Goal: Information Seeking & Learning: Learn about a topic

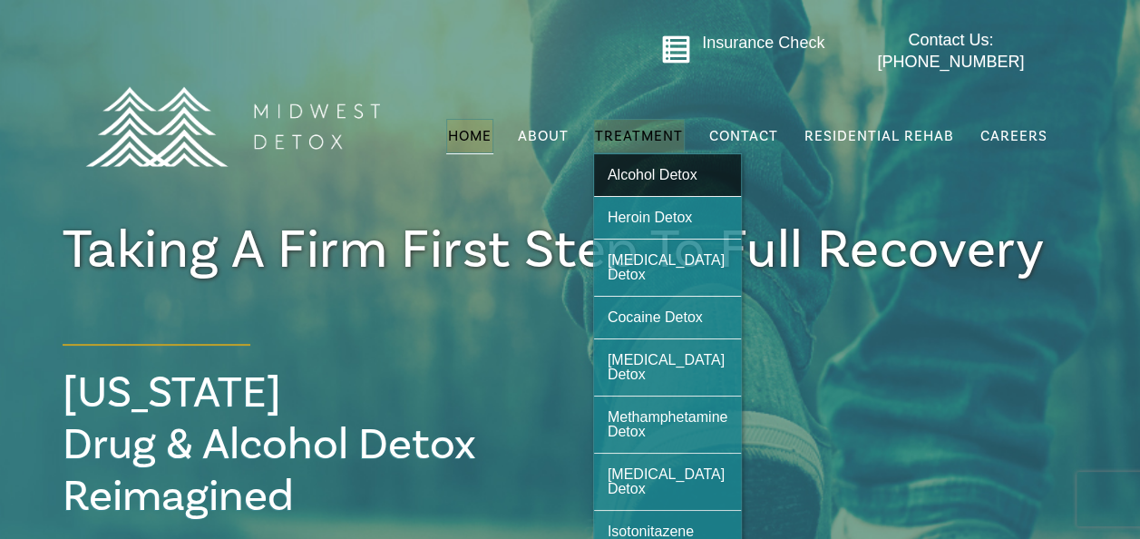
click at [647, 167] on span "Alcohol Detox" at bounding box center [653, 174] width 90 height 15
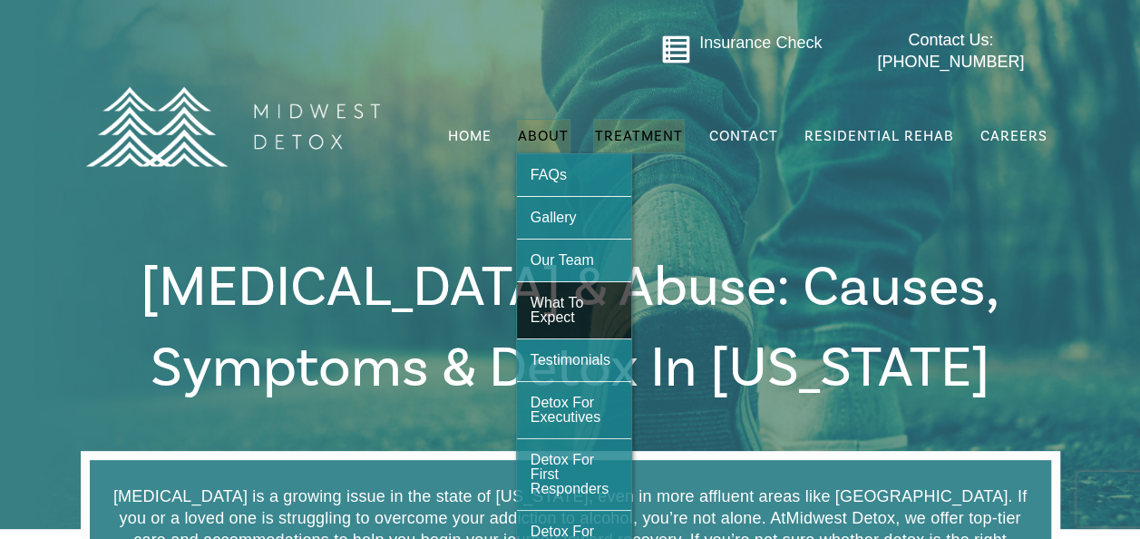
click at [575, 295] on span "What To Expect" at bounding box center [556, 310] width 53 height 30
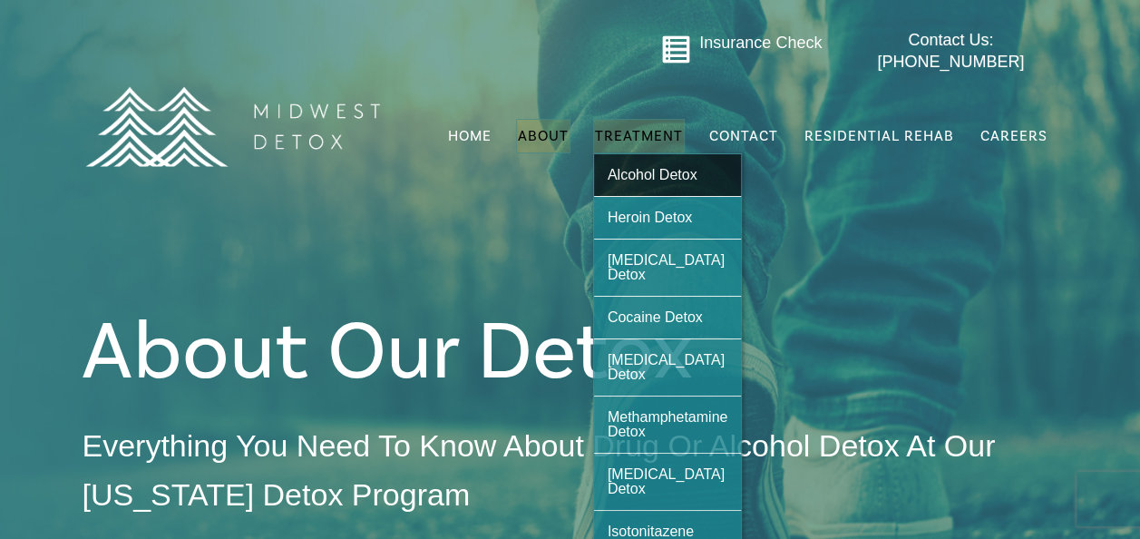
click at [676, 167] on span "Alcohol Detox" at bounding box center [653, 174] width 90 height 15
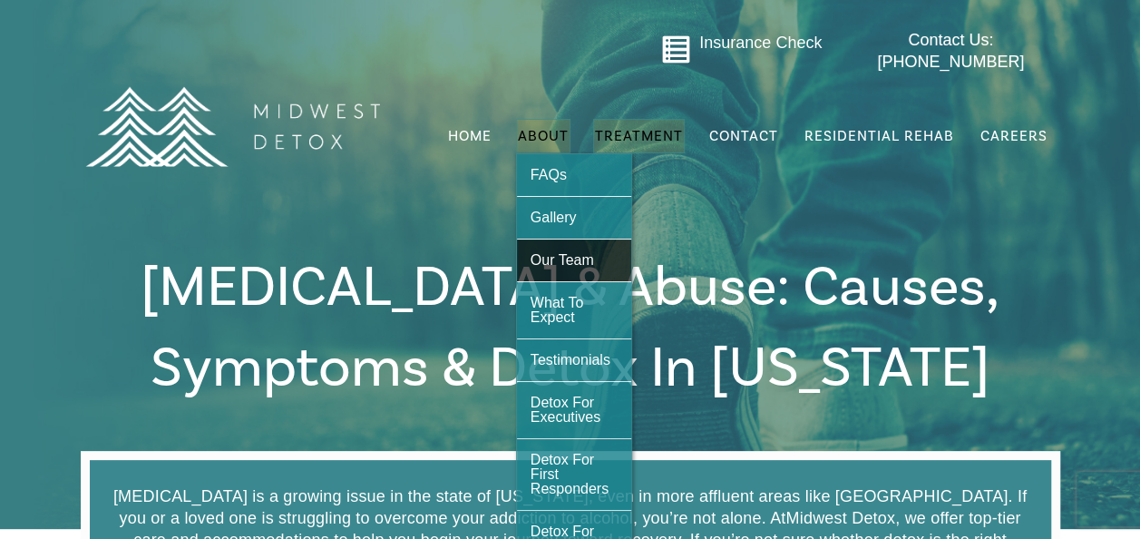
click at [584, 252] on span "Our Team" at bounding box center [561, 259] width 63 height 15
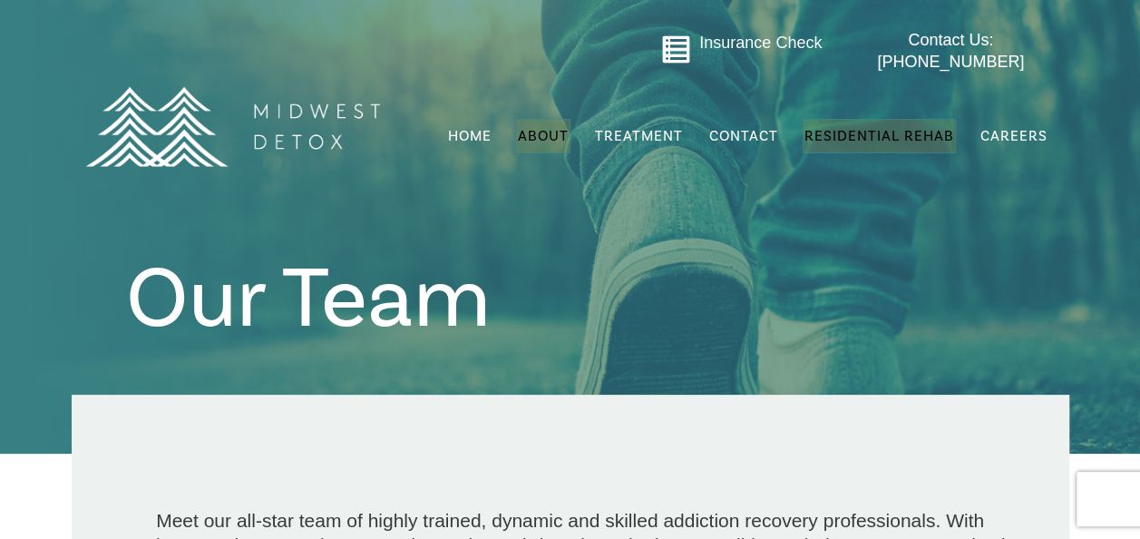
click at [904, 127] on span "Residential Rehab" at bounding box center [879, 136] width 150 height 18
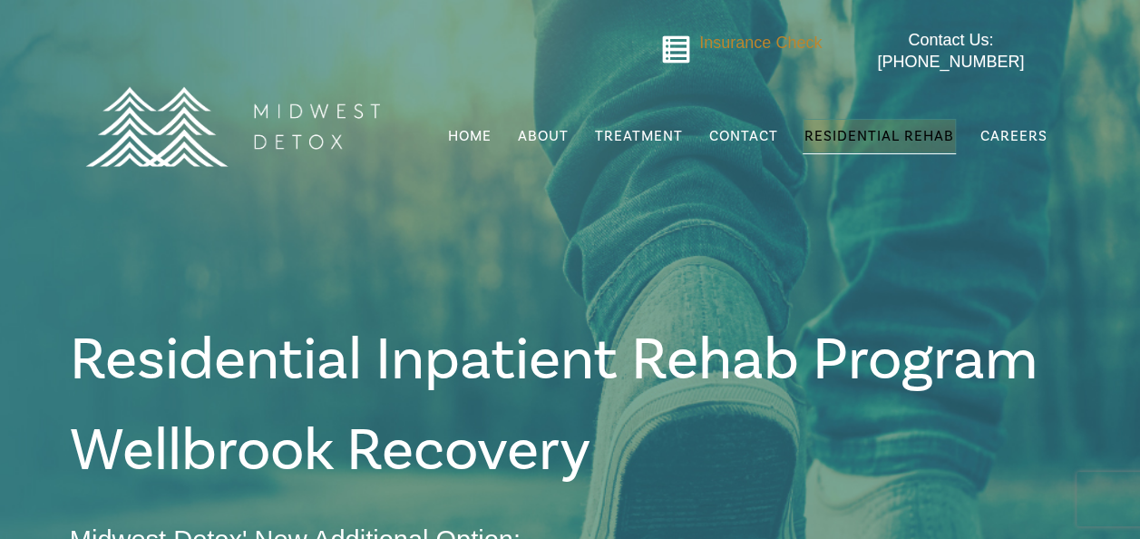
click at [763, 44] on span "Insurance Check" at bounding box center [760, 43] width 122 height 18
